Goal: Transaction & Acquisition: Purchase product/service

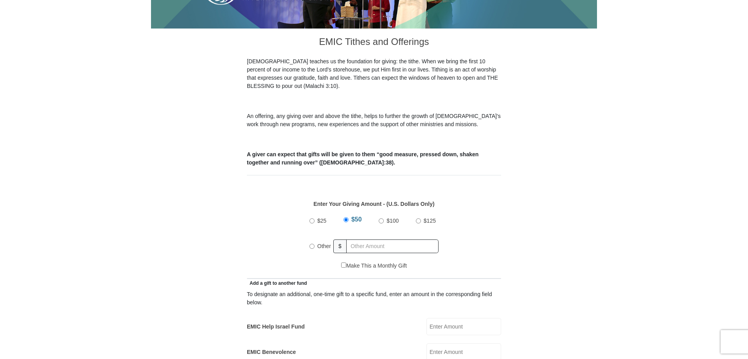
scroll to position [195, 0]
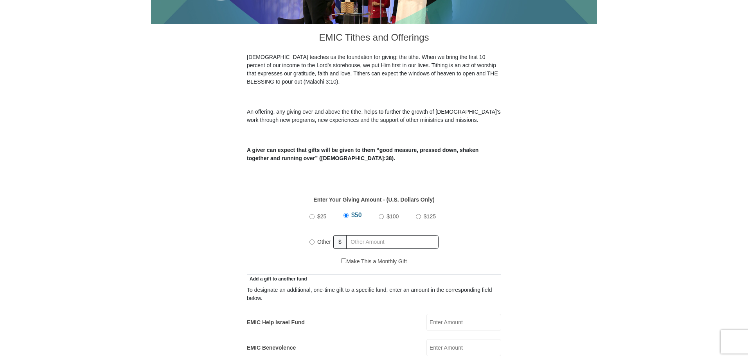
click at [310, 240] on input "Other" at bounding box center [311, 242] width 5 height 5
radio input "true"
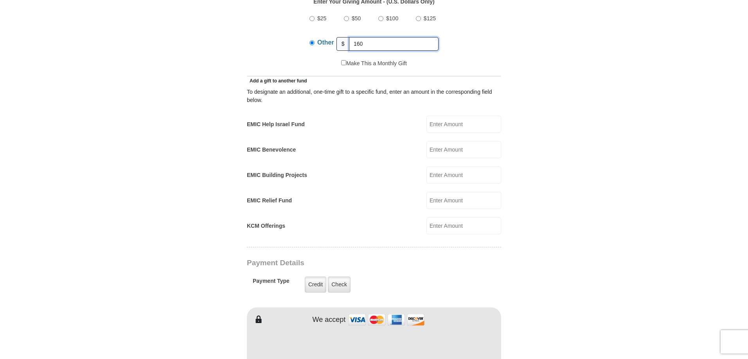
scroll to position [430, 0]
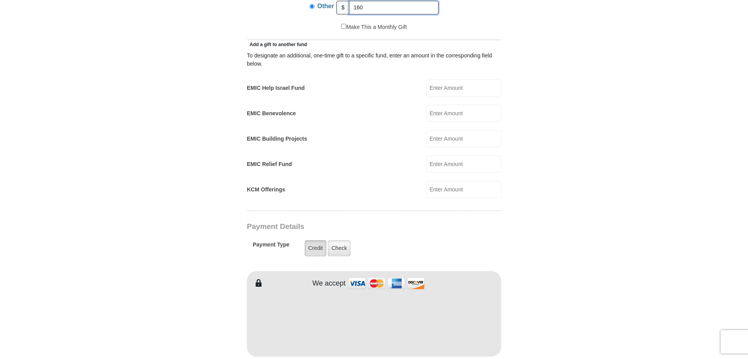
type input "160"
click at [315, 240] on label "Credit" at bounding box center [316, 248] width 22 height 16
click at [0, 0] on input "Credit" at bounding box center [0, 0] width 0 height 0
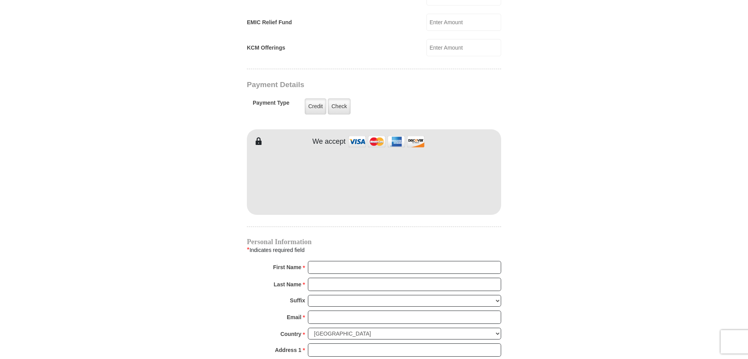
scroll to position [586, 0]
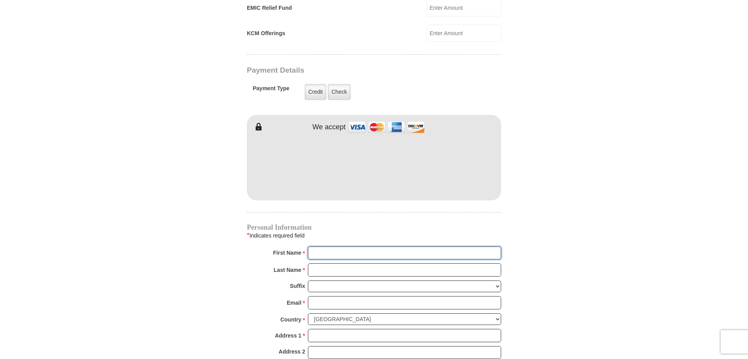
click at [331, 247] on input "First Name *" at bounding box center [404, 253] width 193 height 13
type input "[PERSON_NAME] and [PERSON_NAME]"
click at [333, 264] on input "Last Name *" at bounding box center [404, 270] width 193 height 13
type input "[PERSON_NAME]"
click at [327, 296] on input "Email *" at bounding box center [404, 302] width 193 height 13
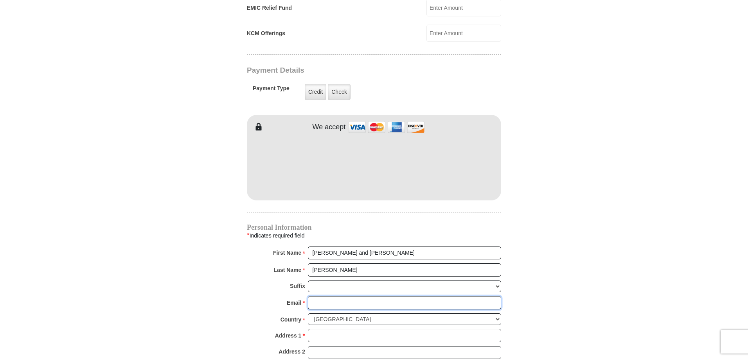
type input "[EMAIL_ADDRESS][DOMAIN_NAME]"
type input "[STREET_ADDRESS]"
type input "[GEOGRAPHIC_DATA]"
select select "MI"
type input "49727"
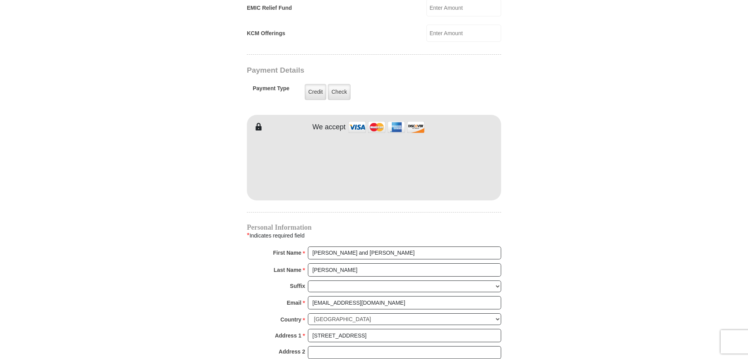
type input "2313300490"
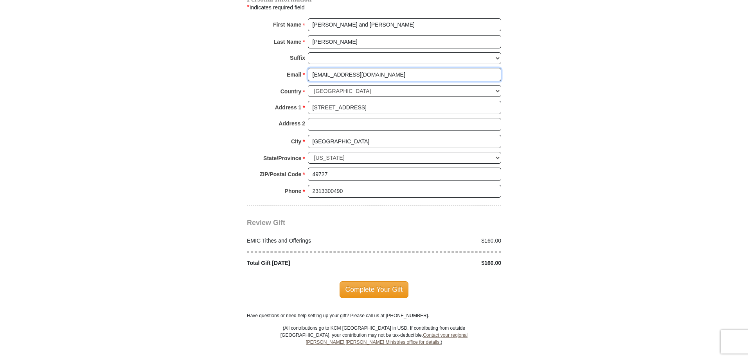
scroll to position [821, 0]
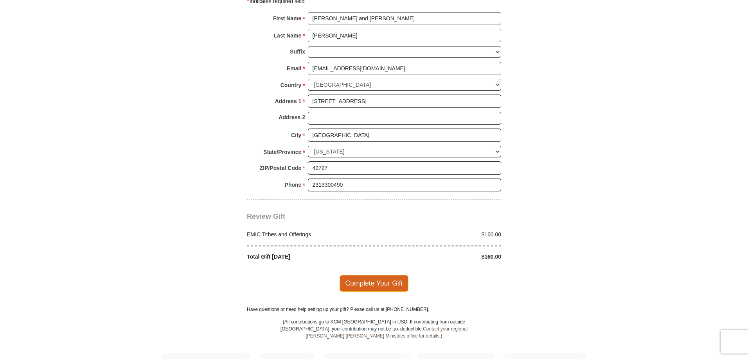
click at [388, 275] on span "Complete Your Gift" at bounding box center [373, 283] width 69 height 16
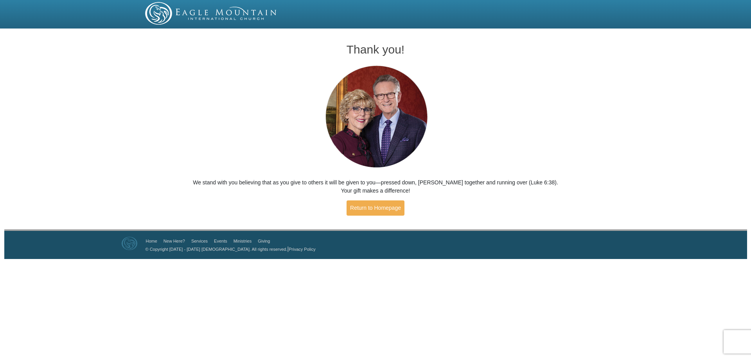
click at [568, 76] on div "Thank you! We stand with you believing that as you give to others it will be gi…" at bounding box center [375, 130] width 751 height 198
